Goal: Information Seeking & Learning: Learn about a topic

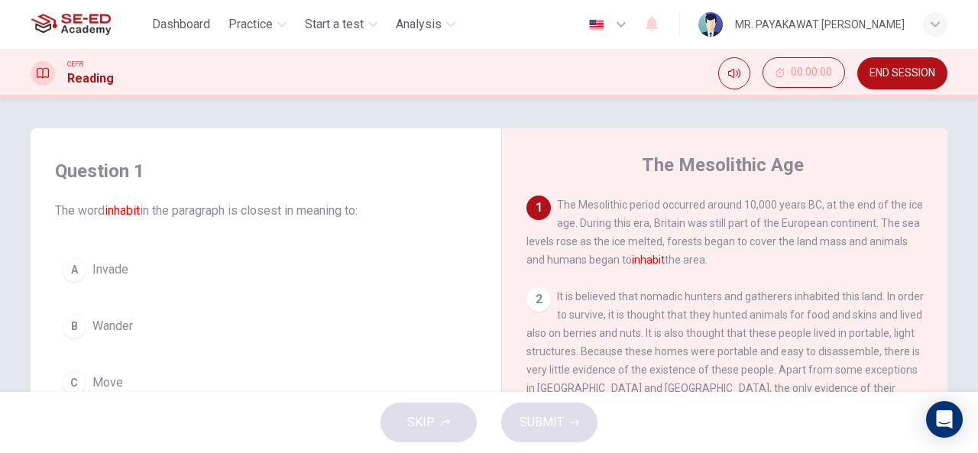
click at [266, 21] on span "Practice" at bounding box center [250, 24] width 44 height 18
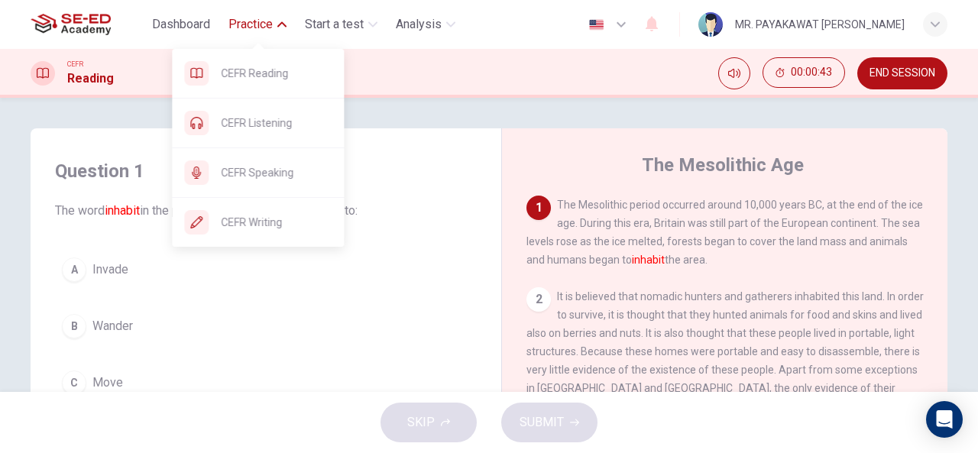
click at [244, 27] on span "Practice" at bounding box center [250, 24] width 44 height 18
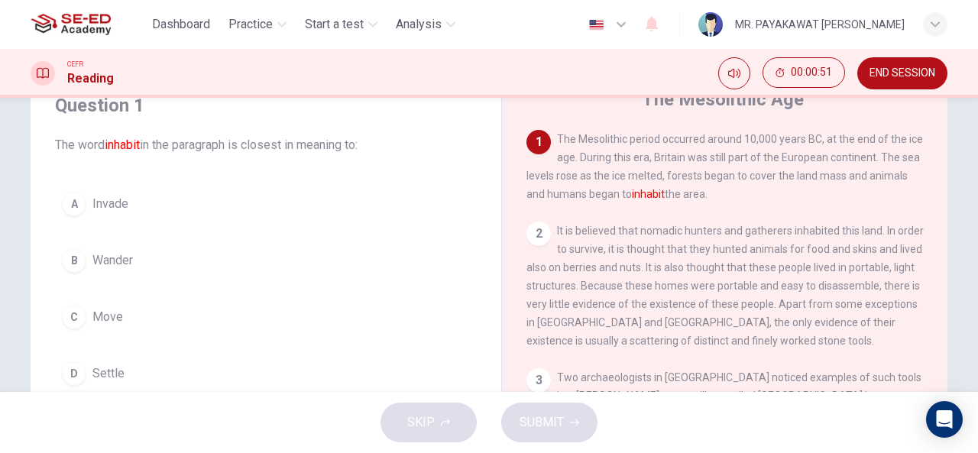
scroll to position [67, 0]
click at [129, 201] on button "A Invade" at bounding box center [266, 202] width 422 height 38
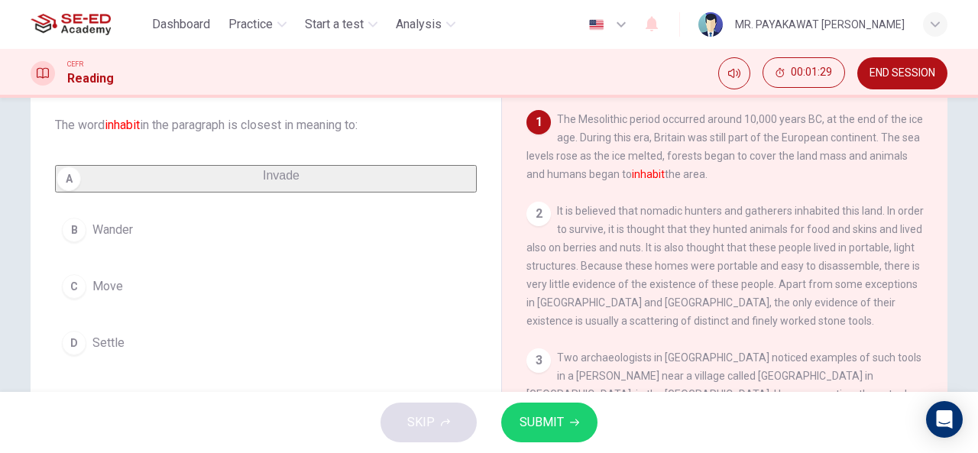
scroll to position [91, 0]
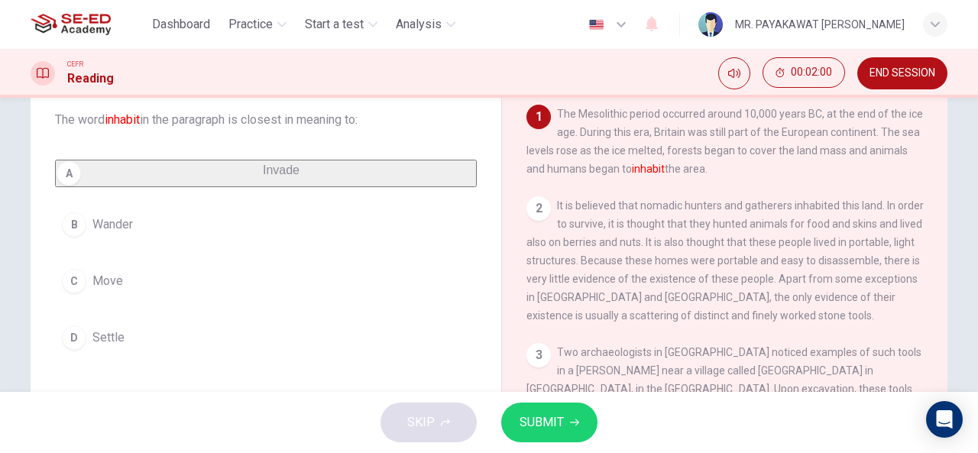
click at [124, 341] on button "D Settle" at bounding box center [266, 338] width 422 height 38
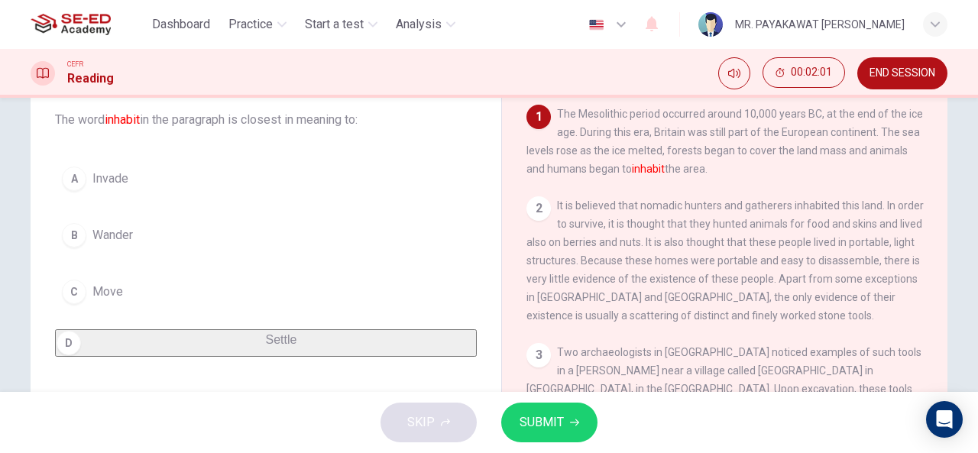
click at [533, 420] on span "SUBMIT" at bounding box center [542, 422] width 44 height 21
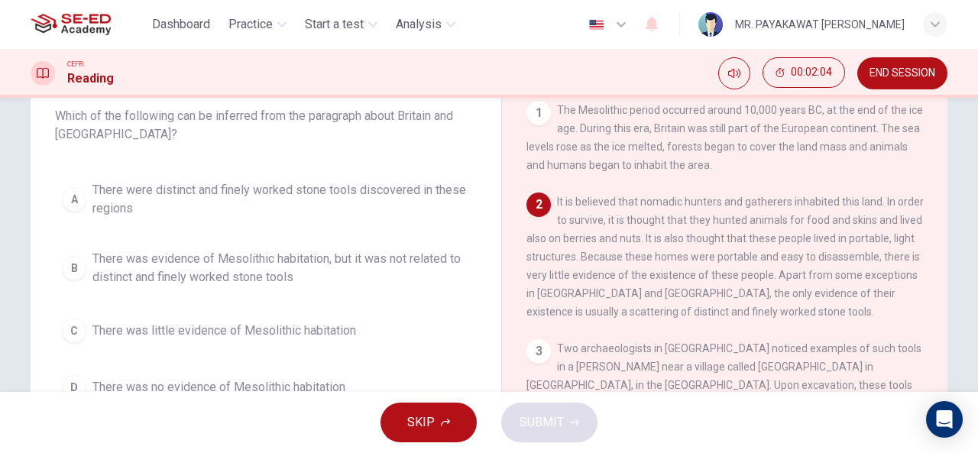
scroll to position [96, 0]
click at [129, 214] on span "There were distinct and finely worked stone tools discovered in these regions" at bounding box center [280, 198] width 377 height 37
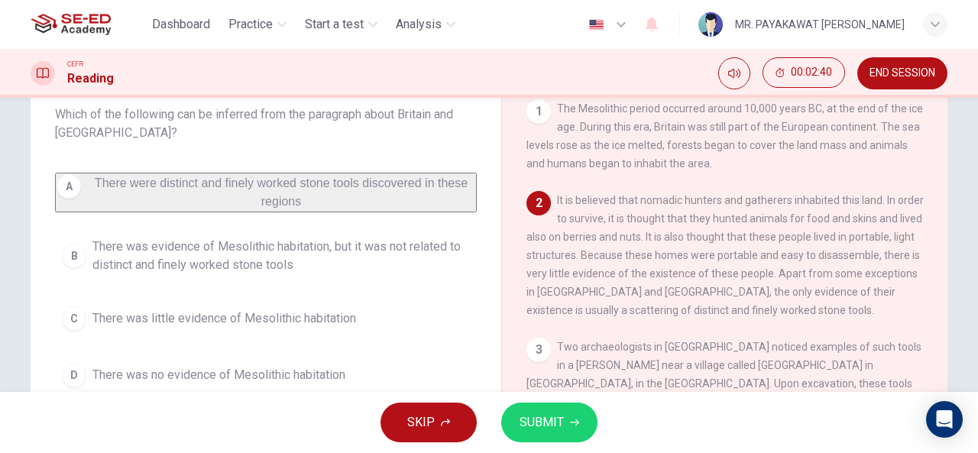
click at [551, 409] on button "SUBMIT" at bounding box center [549, 423] width 96 height 40
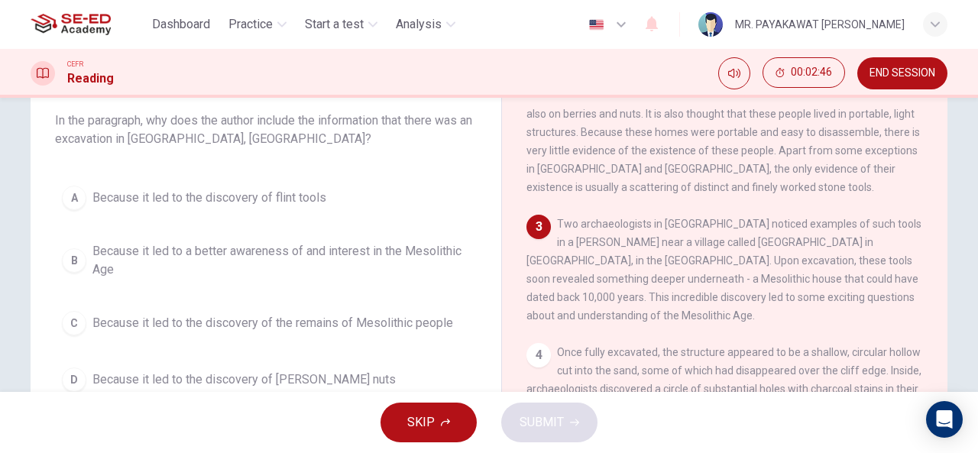
scroll to position [94, 0]
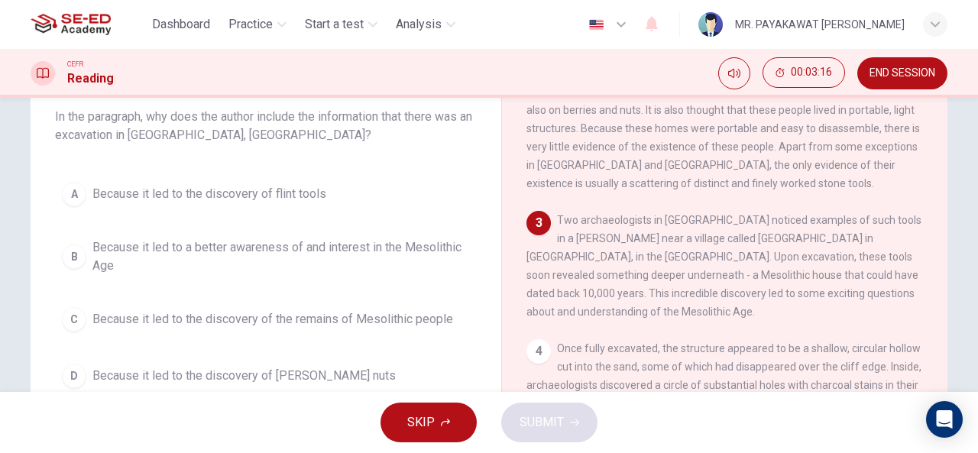
click at [248, 243] on span "Because it led to a better awareness of and interest in the Mesolithic Age" at bounding box center [280, 256] width 377 height 37
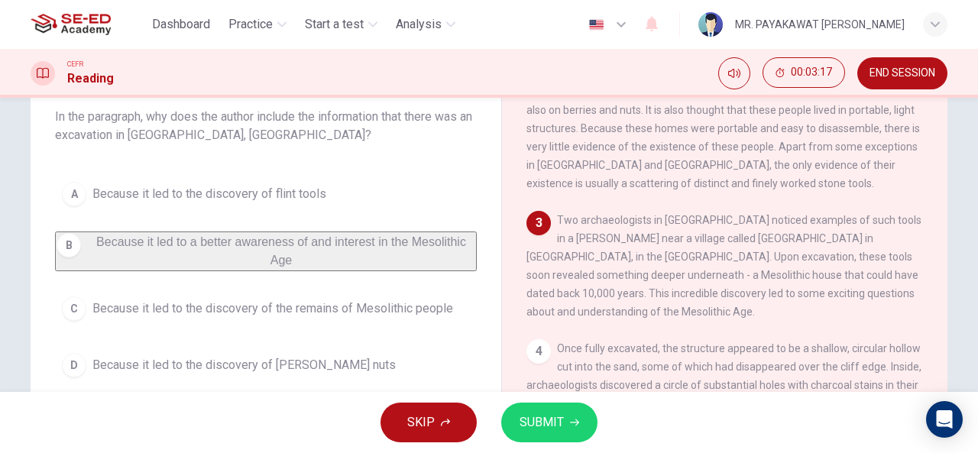
click at [536, 422] on span "SUBMIT" at bounding box center [542, 422] width 44 height 21
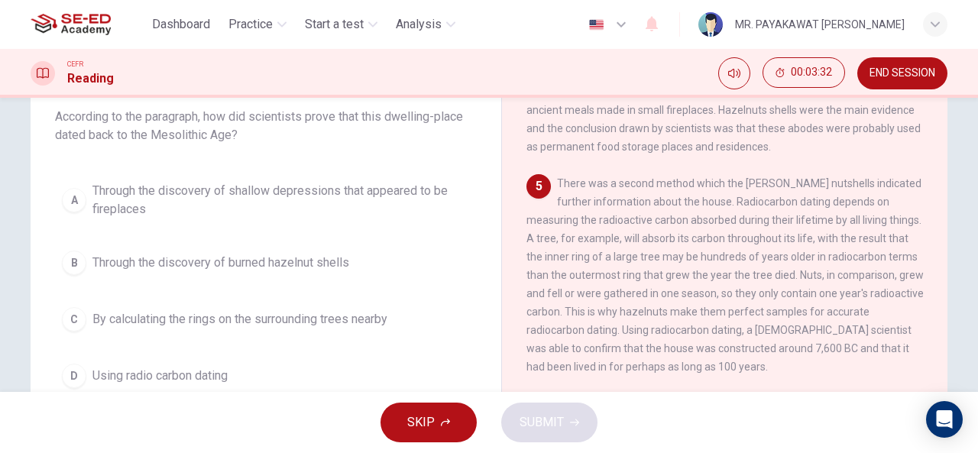
scroll to position [463, 0]
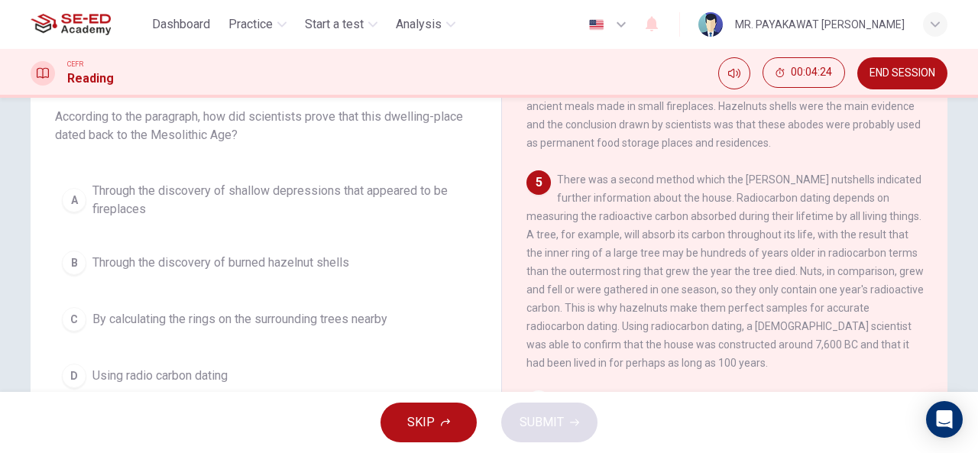
click at [169, 378] on span "Using radio carbon dating" at bounding box center [159, 376] width 135 height 18
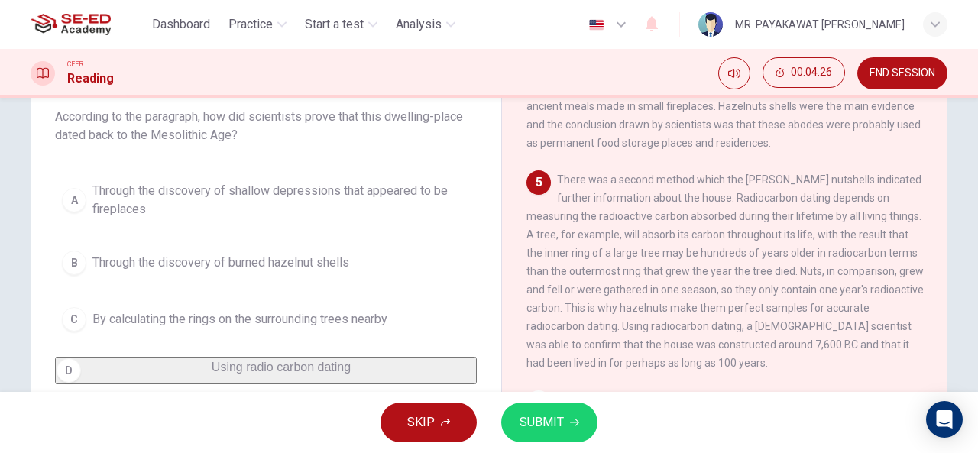
click at [533, 413] on span "SUBMIT" at bounding box center [542, 422] width 44 height 21
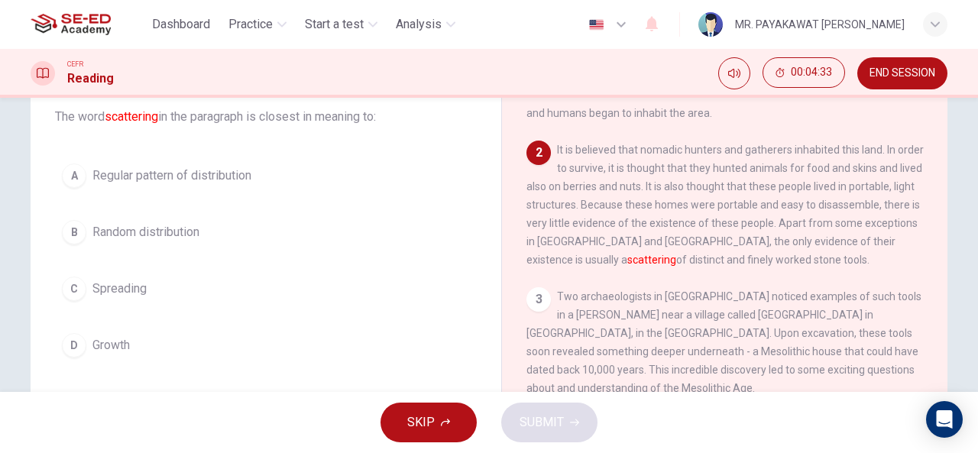
scroll to position [38, 0]
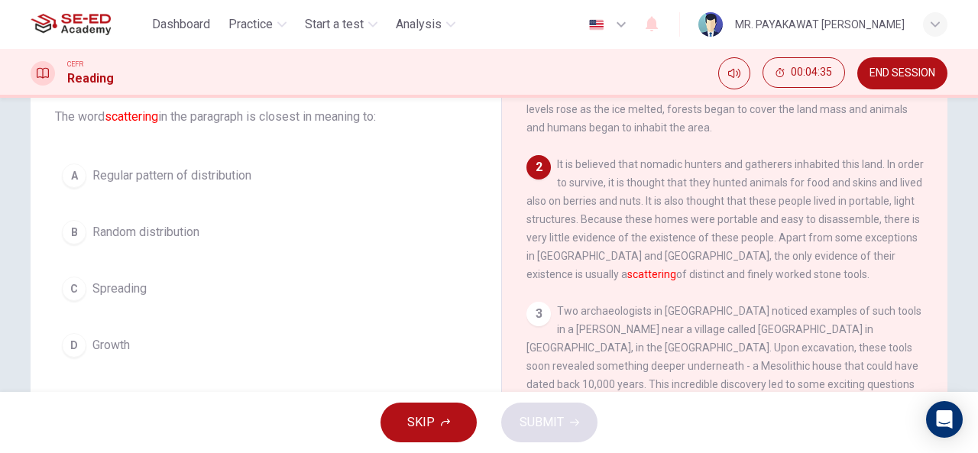
drag, startPoint x: 740, startPoint y: 259, endPoint x: 824, endPoint y: 264, distance: 83.4
click at [824, 263] on span "It is believed that nomadic hunters and gatherers inhabited this land. In order…" at bounding box center [724, 219] width 397 height 122
click at [267, 288] on button "C Spreading" at bounding box center [266, 289] width 422 height 38
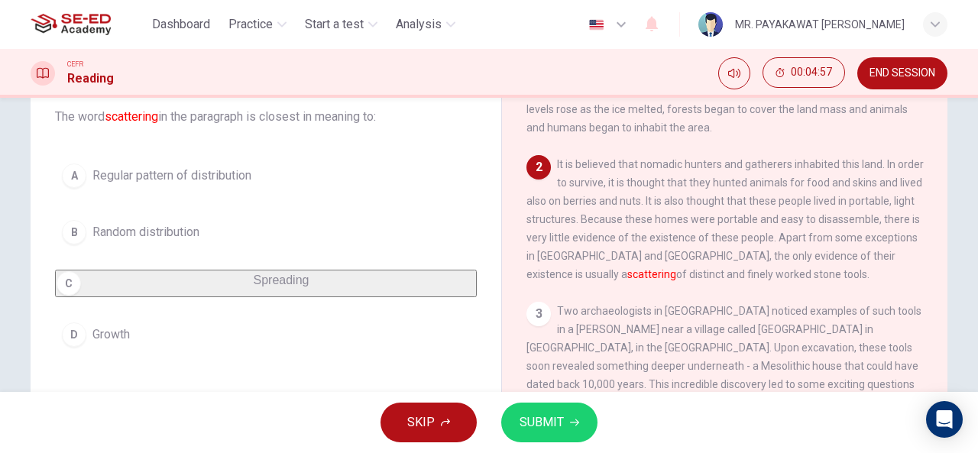
click at [548, 412] on span "SUBMIT" at bounding box center [542, 422] width 44 height 21
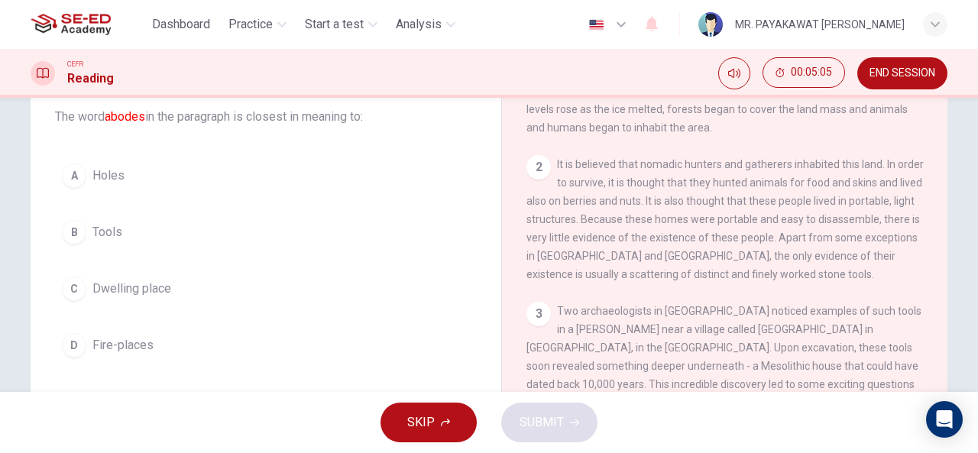
drag, startPoint x: 941, startPoint y: 200, endPoint x: 937, endPoint y: 170, distance: 30.0
click at [937, 170] on div "The Mesolithic Age [DEMOGRAPHIC_DATA] The Mesolithic period occurred around 10,…" at bounding box center [724, 311] width 446 height 555
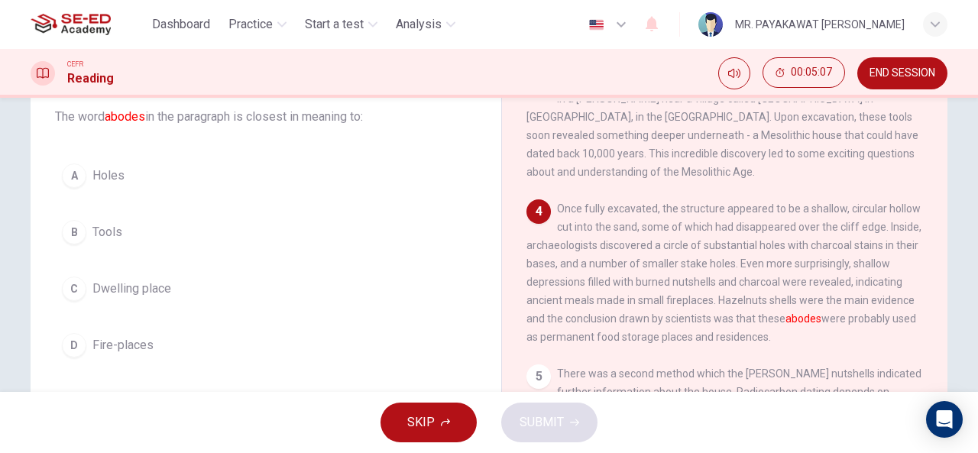
scroll to position [278, 0]
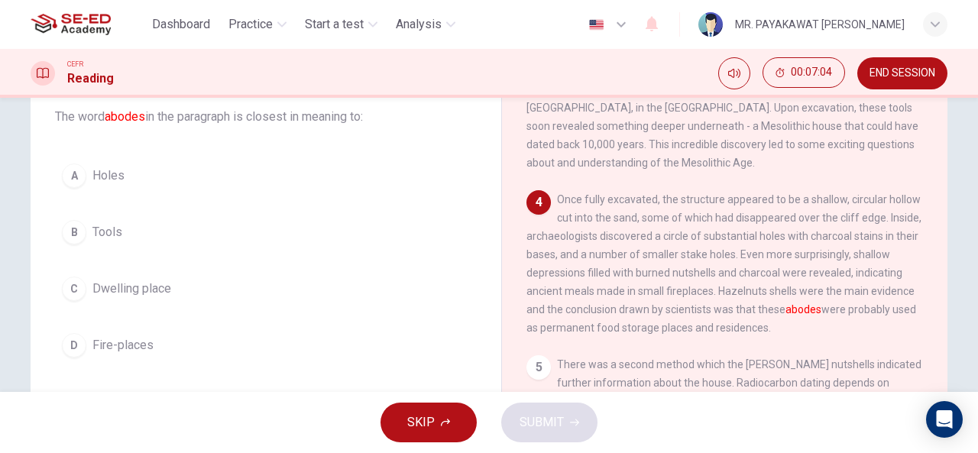
click at [162, 296] on span "Dwelling place" at bounding box center [131, 289] width 79 height 18
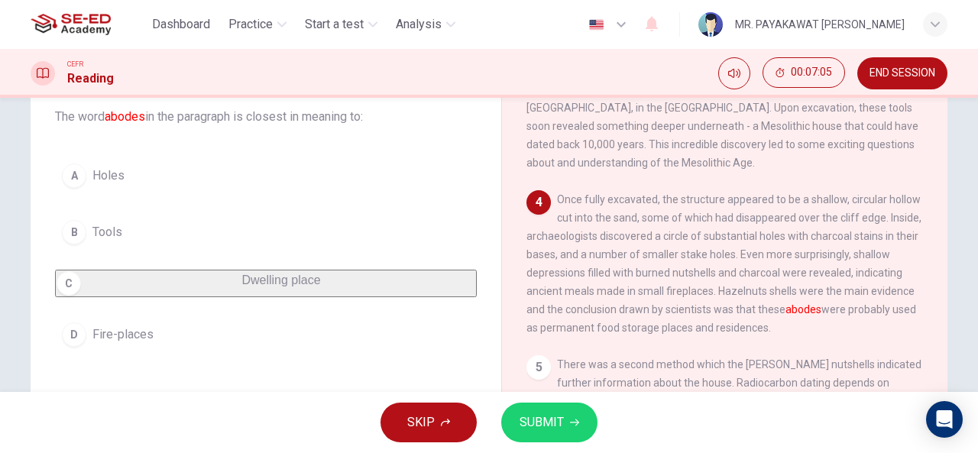
click at [555, 413] on span "SUBMIT" at bounding box center [542, 422] width 44 height 21
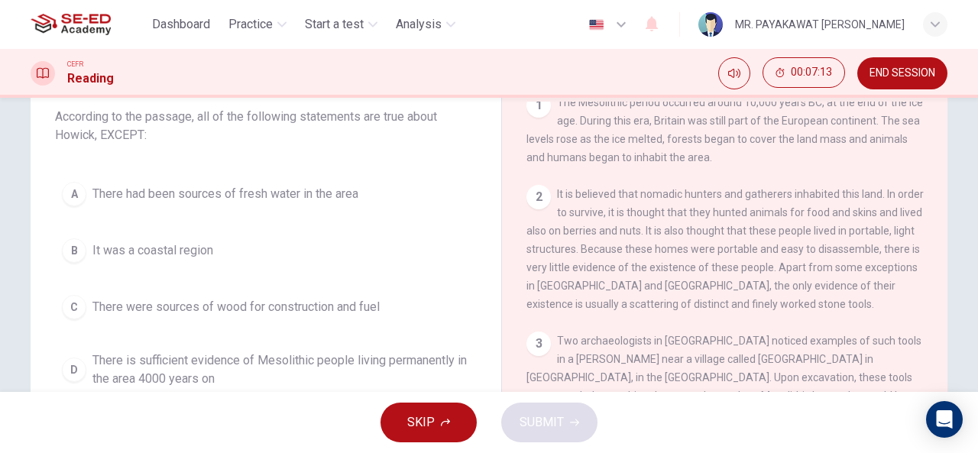
scroll to position [0, 0]
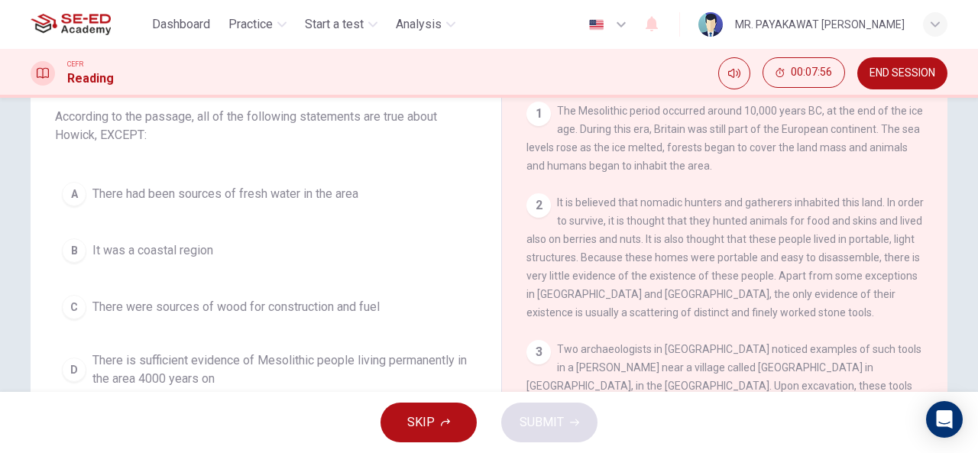
click at [267, 360] on span "There is sufficient evidence of Mesolithic people living permanently in the are…" at bounding box center [280, 369] width 377 height 37
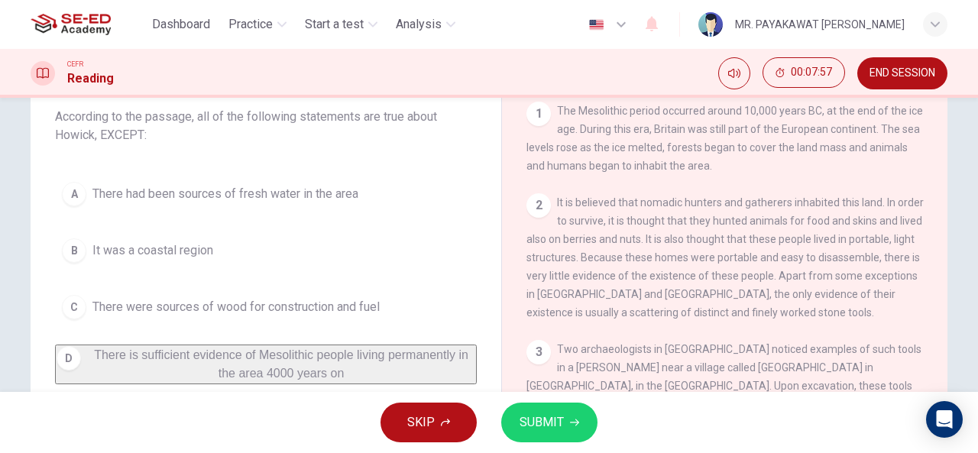
click at [556, 416] on span "SUBMIT" at bounding box center [542, 422] width 44 height 21
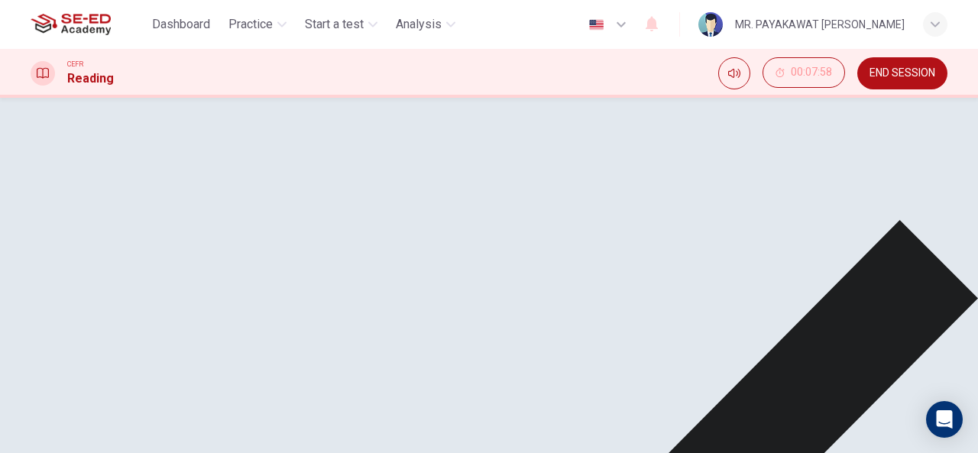
scroll to position [388, 0]
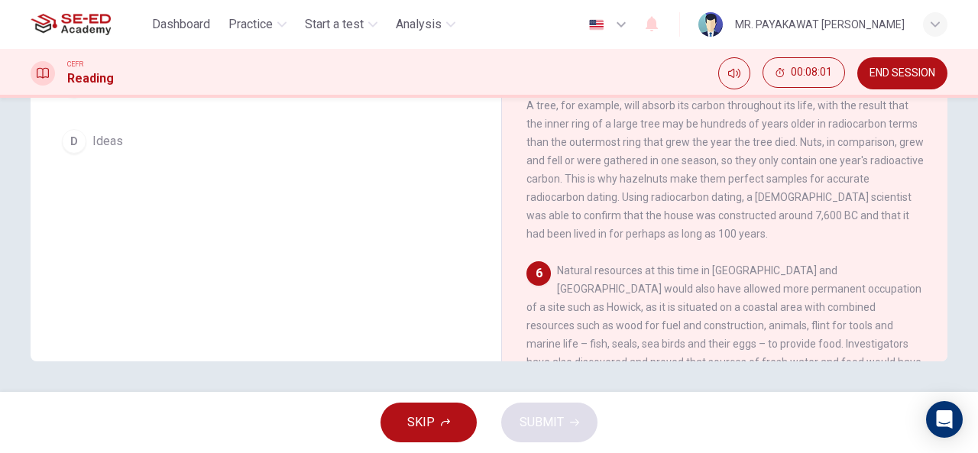
scroll to position [720, 0]
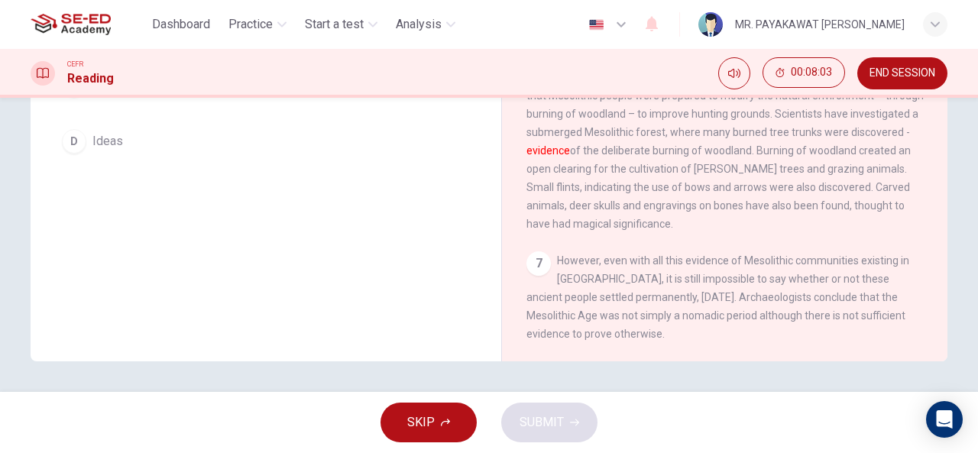
drag, startPoint x: 931, startPoint y: 270, endPoint x: 940, endPoint y: 248, distance: 23.6
click at [940, 248] on div "The Mesolithic Age [DEMOGRAPHIC_DATA] The Mesolithic period occurred around 10,…" at bounding box center [724, 107] width 446 height 555
drag, startPoint x: 940, startPoint y: 246, endPoint x: 940, endPoint y: 224, distance: 22.2
click at [940, 224] on div "The Mesolithic Age [DEMOGRAPHIC_DATA] The Mesolithic period occurred around 10,…" at bounding box center [724, 107] width 446 height 555
drag, startPoint x: 940, startPoint y: 224, endPoint x: 941, endPoint y: 204, distance: 19.9
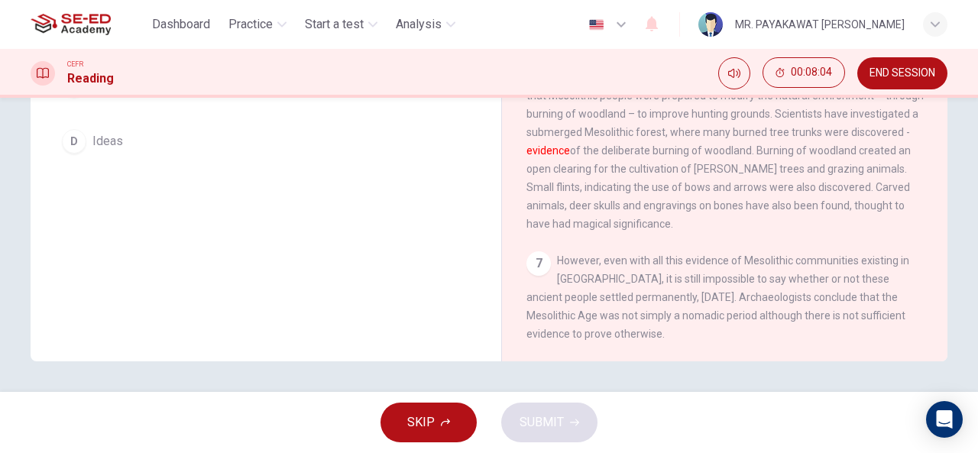
click at [941, 204] on div "The Mesolithic Age [DEMOGRAPHIC_DATA] The Mesolithic period occurred around 10,…" at bounding box center [724, 107] width 446 height 555
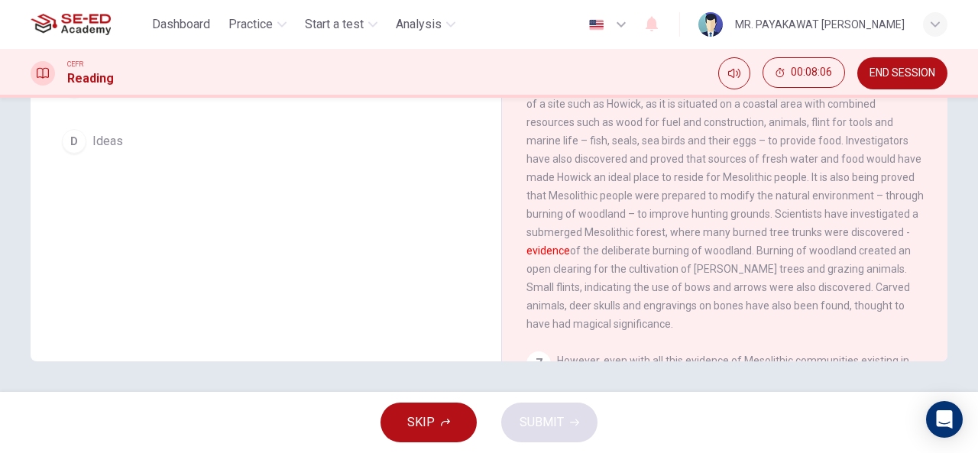
scroll to position [593, 0]
drag, startPoint x: 969, startPoint y: 291, endPoint x: 977, endPoint y: 238, distance: 54.0
click at [977, 238] on div "Question 8 The word evidence in the paragraph is closest in meaning to: A Examp…" at bounding box center [489, 245] width 978 height 294
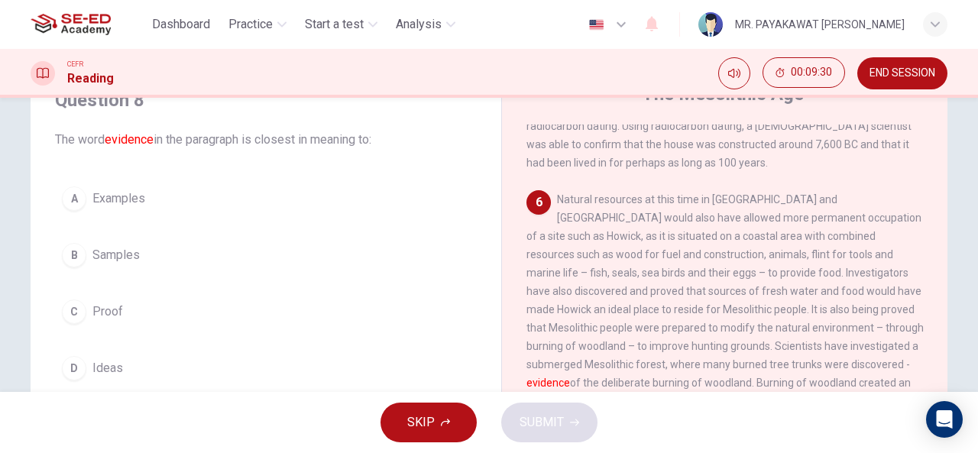
scroll to position [720, 0]
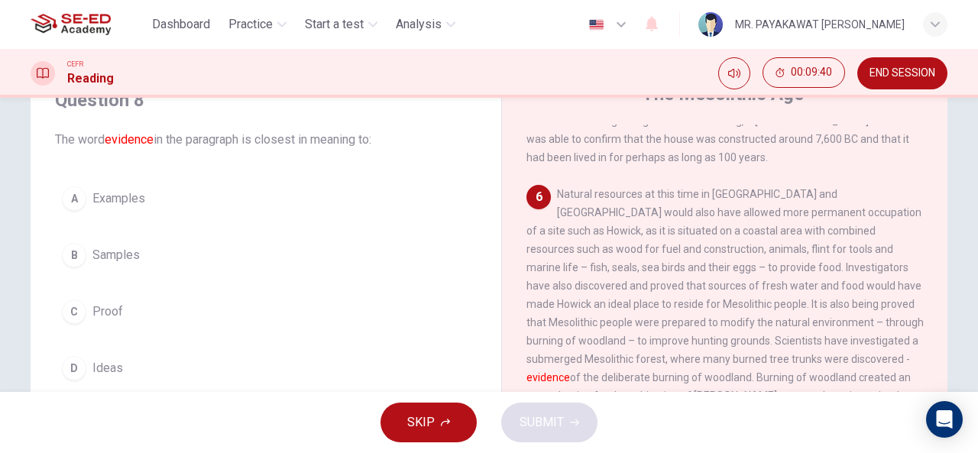
click at [145, 311] on button "C Proof" at bounding box center [266, 312] width 422 height 38
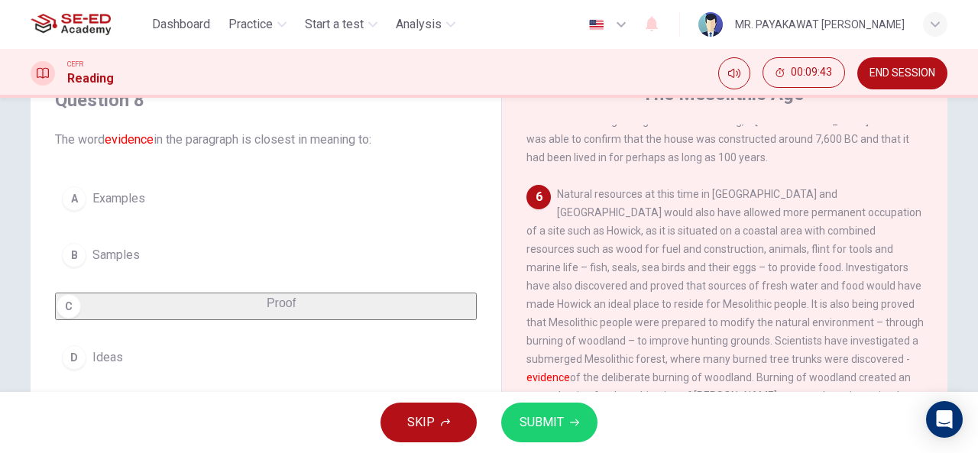
click at [578, 420] on button "SUBMIT" at bounding box center [549, 423] width 96 height 40
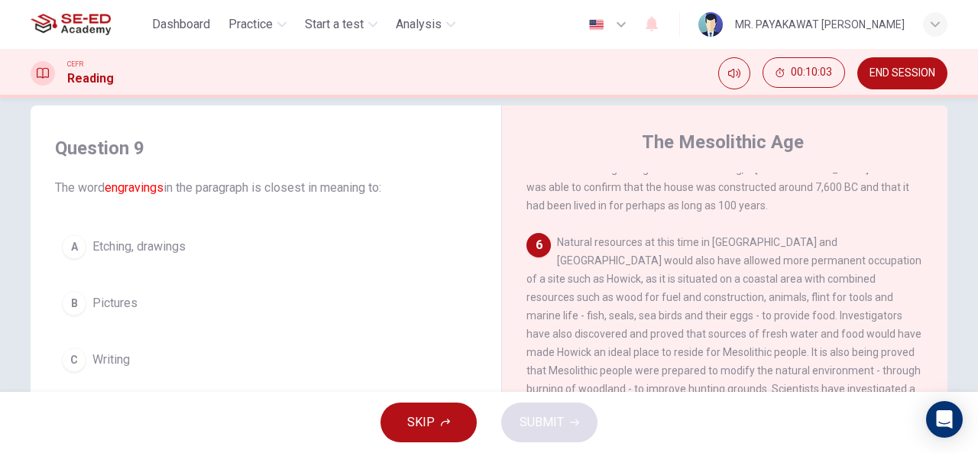
scroll to position [0, 0]
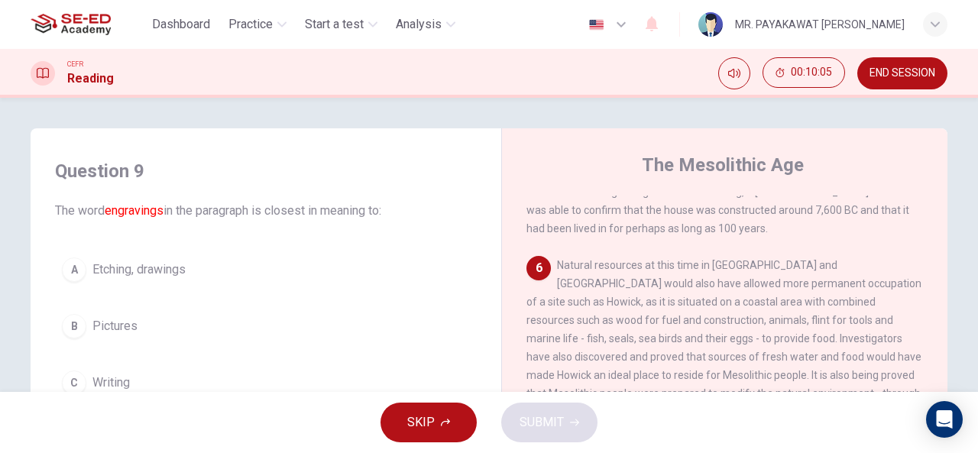
click at [202, 286] on button "A Etching, drawings" at bounding box center [266, 270] width 422 height 38
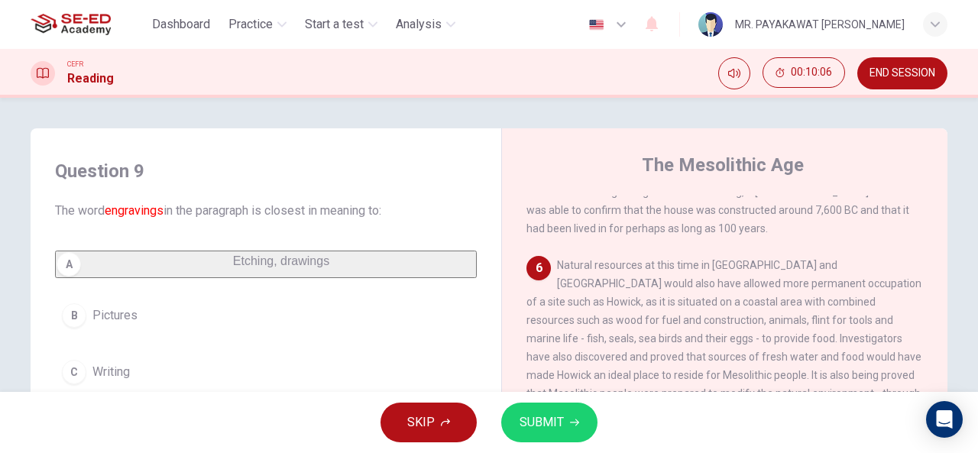
click at [533, 413] on span "SUBMIT" at bounding box center [542, 422] width 44 height 21
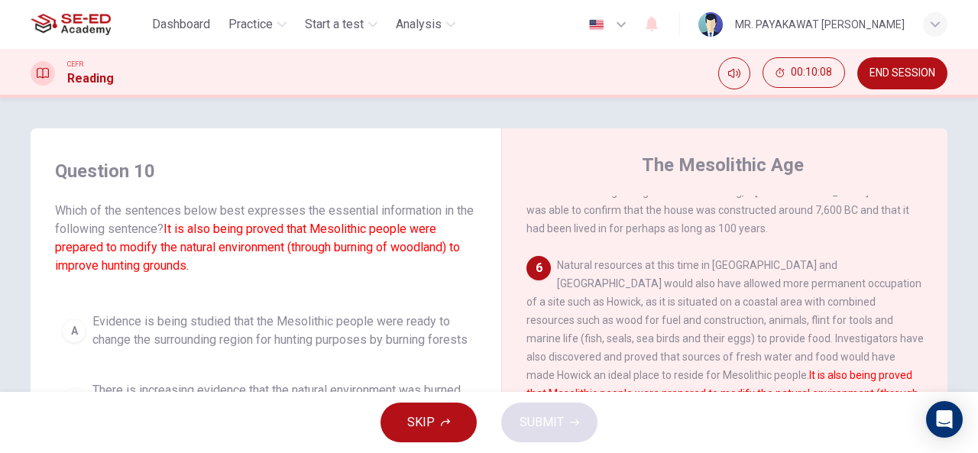
click at [904, 73] on span "END SESSION" at bounding box center [902, 73] width 66 height 12
